Goal: Task Accomplishment & Management: Manage account settings

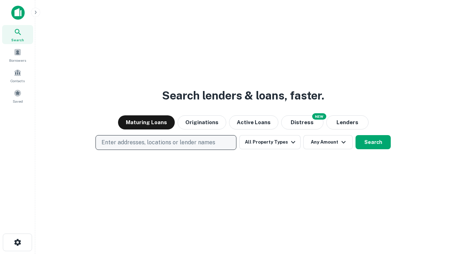
click at [166, 142] on p "Enter addresses, locations or lender names" at bounding box center [158, 142] width 114 height 8
type input "**********"
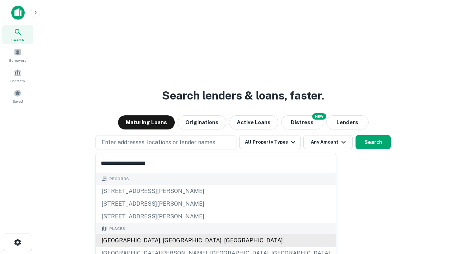
click at [168, 240] on div "Santa Monica, CA, USA" at bounding box center [216, 240] width 240 height 13
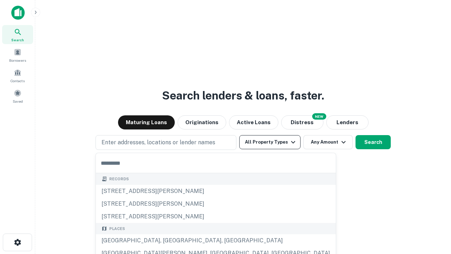
click at [270, 142] on button "All Property Types" at bounding box center [269, 142] width 61 height 14
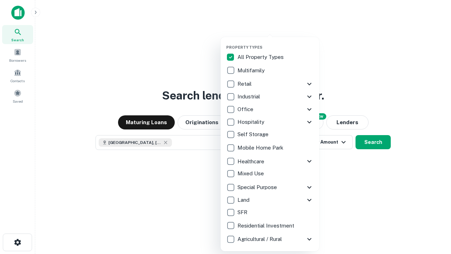
click at [275, 43] on button "button" at bounding box center [275, 43] width 99 height 0
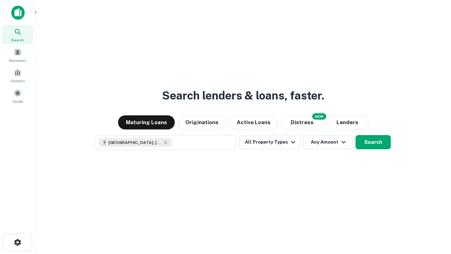
scroll to position [11, 0]
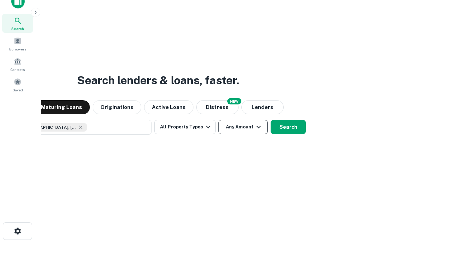
click at [218, 120] on button "Any Amount" at bounding box center [242, 127] width 49 height 14
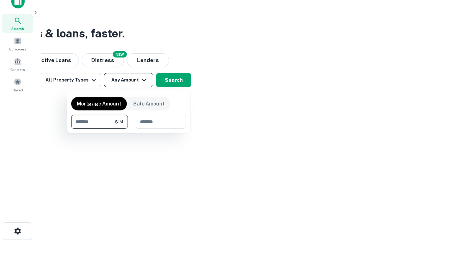
type input "*******"
click at [129, 129] on button "button" at bounding box center [128, 129] width 115 height 0
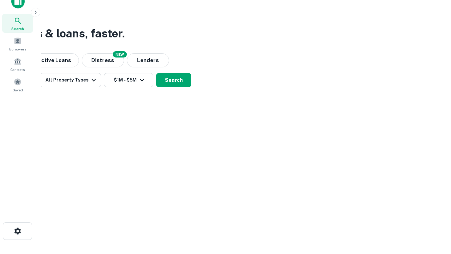
scroll to position [4, 130]
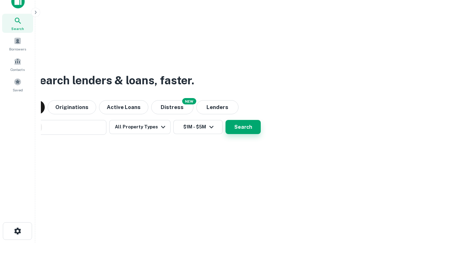
click at [225, 120] on button "Search" at bounding box center [242, 127] width 35 height 14
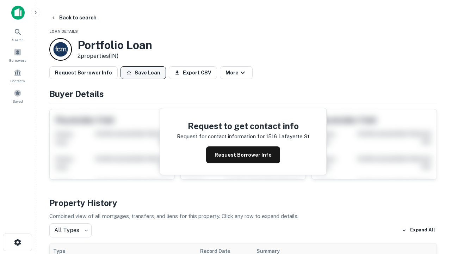
click at [143, 73] on button "Save Loan" at bounding box center [142, 72] width 45 height 13
click at [145, 73] on button "Loan Saved" at bounding box center [144, 72] width 49 height 13
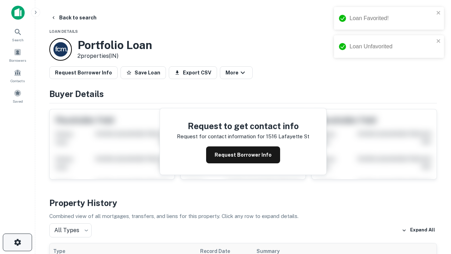
click at [17, 242] on icon "button" at bounding box center [17, 242] width 8 height 8
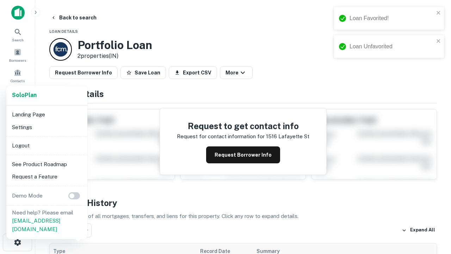
click at [46, 145] on li "Logout" at bounding box center [46, 145] width 75 height 13
